Goal: Find specific page/section: Find specific page/section

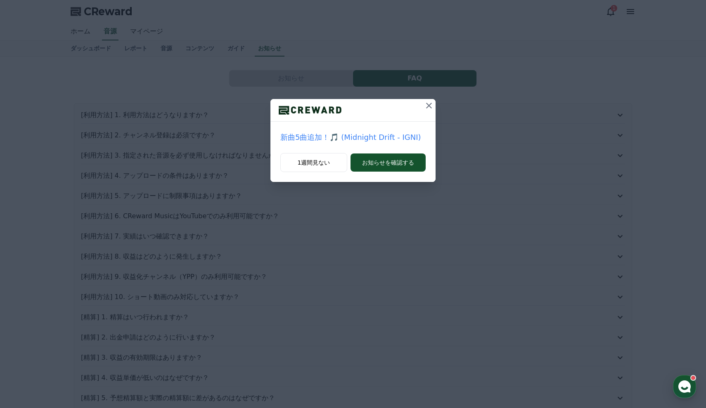
click at [429, 106] on icon at bounding box center [429, 106] width 6 height 6
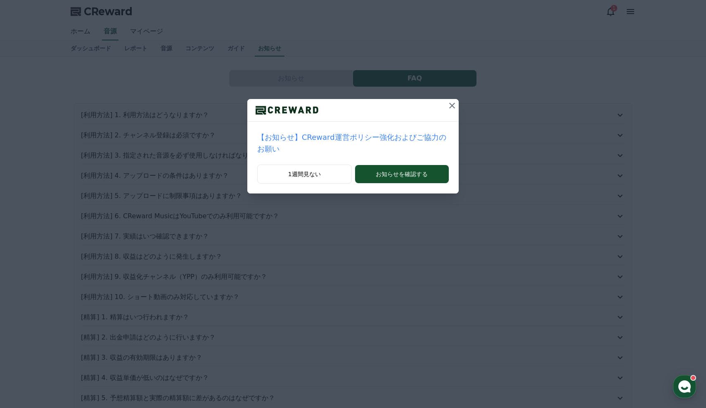
click at [453, 105] on icon at bounding box center [452, 106] width 6 height 6
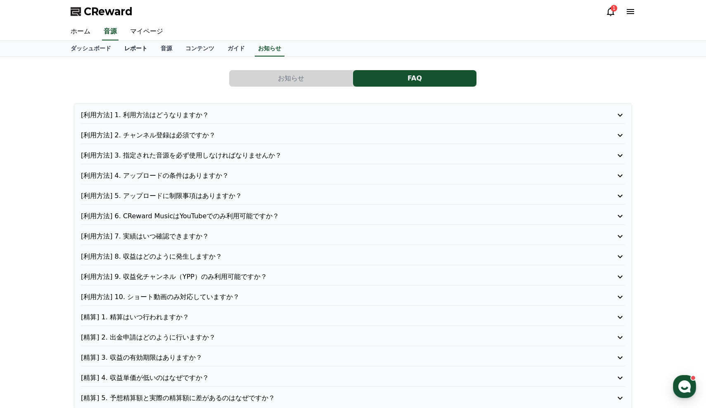
click at [123, 49] on link "レポート" at bounding box center [136, 49] width 36 height 16
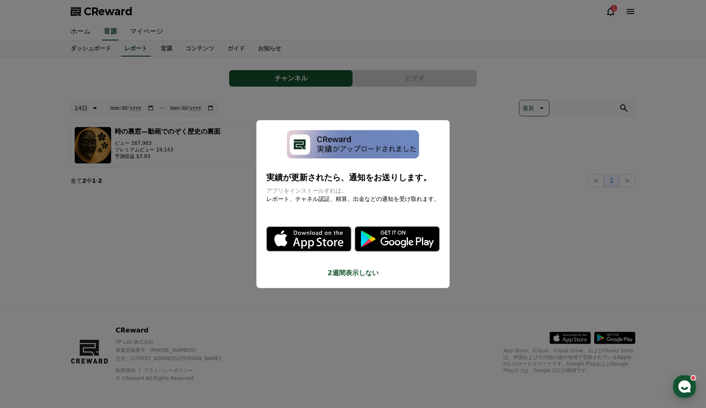
click at [374, 249] on button "close modal" at bounding box center [353, 204] width 706 height 408
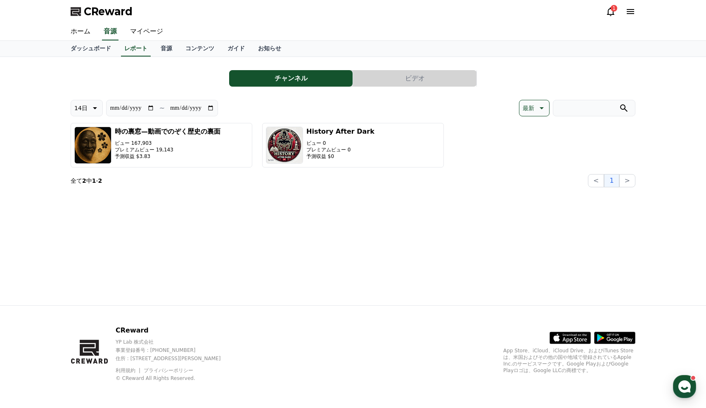
click at [424, 239] on div "**********" at bounding box center [353, 181] width 578 height 249
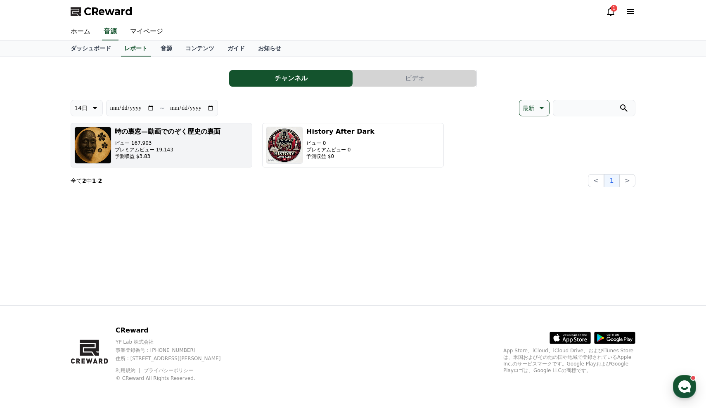
click at [199, 152] on p "プレミアムビュー 19,143" at bounding box center [168, 150] width 106 height 7
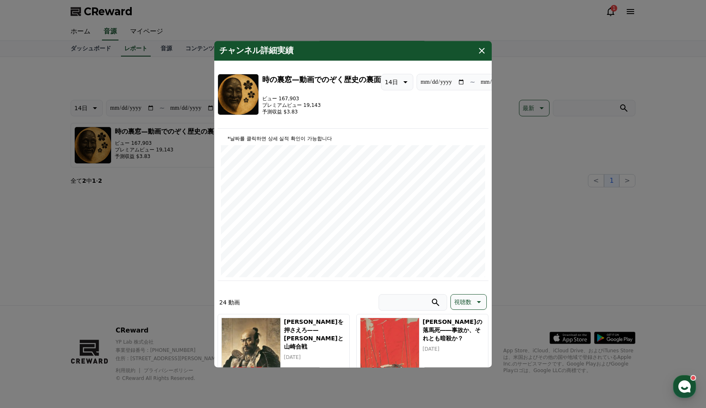
click at [481, 52] on icon "modal" at bounding box center [482, 51] width 6 height 6
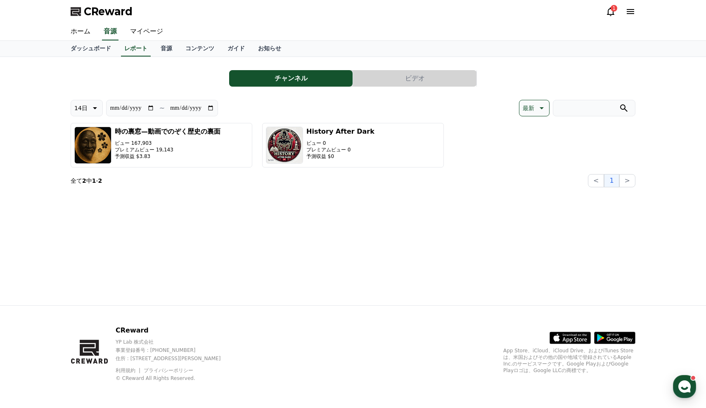
click at [614, 6] on div "1" at bounding box center [614, 8] width 7 height 7
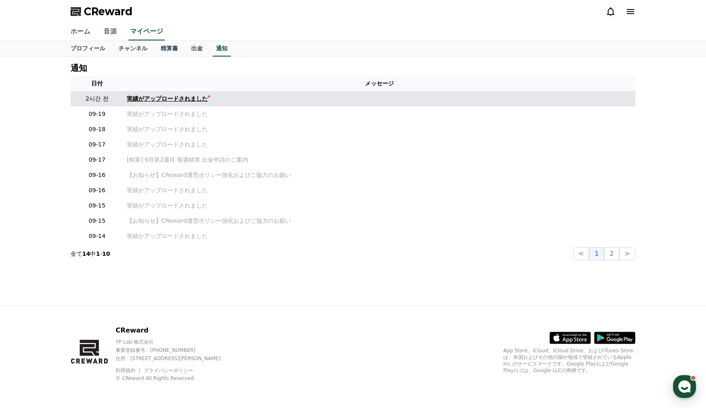
click at [193, 95] on div "実績がアップロードされました" at bounding box center [167, 99] width 81 height 9
